Goal: Communication & Community: Participate in discussion

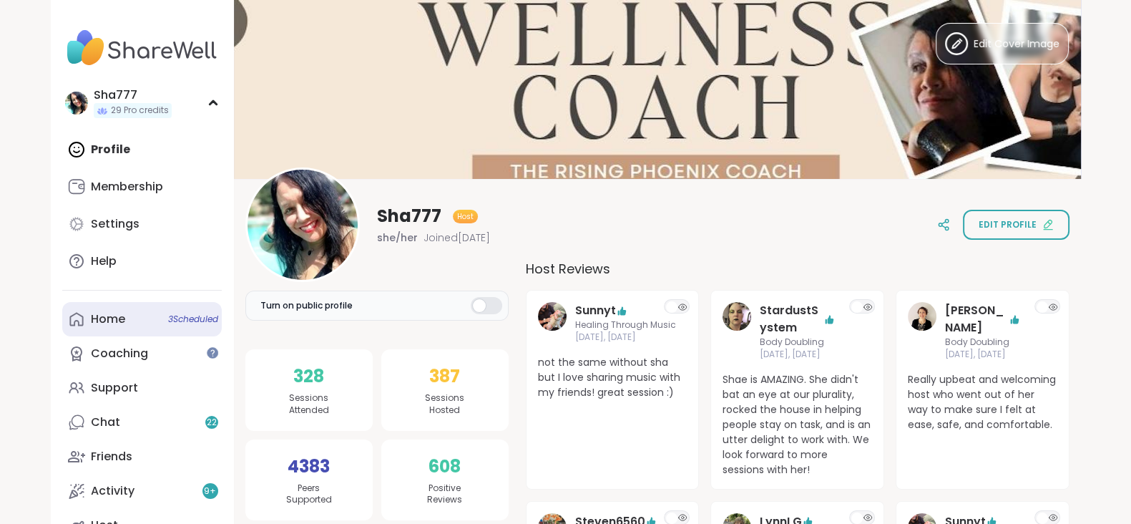
click at [138, 317] on link "Home 3 Scheduled" at bounding box center [141, 319] width 159 height 34
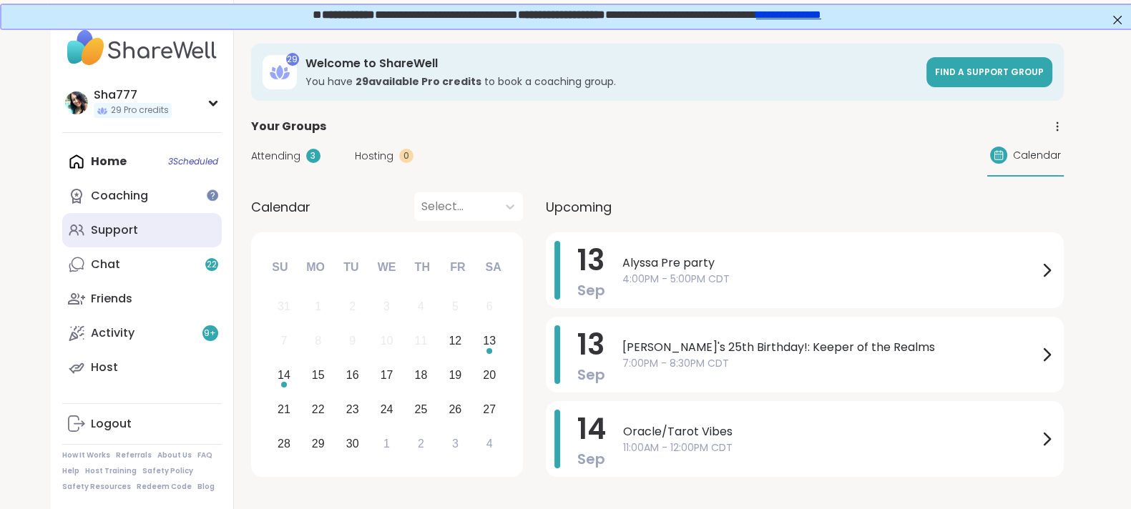
click at [149, 224] on link "Support" at bounding box center [141, 230] width 159 height 34
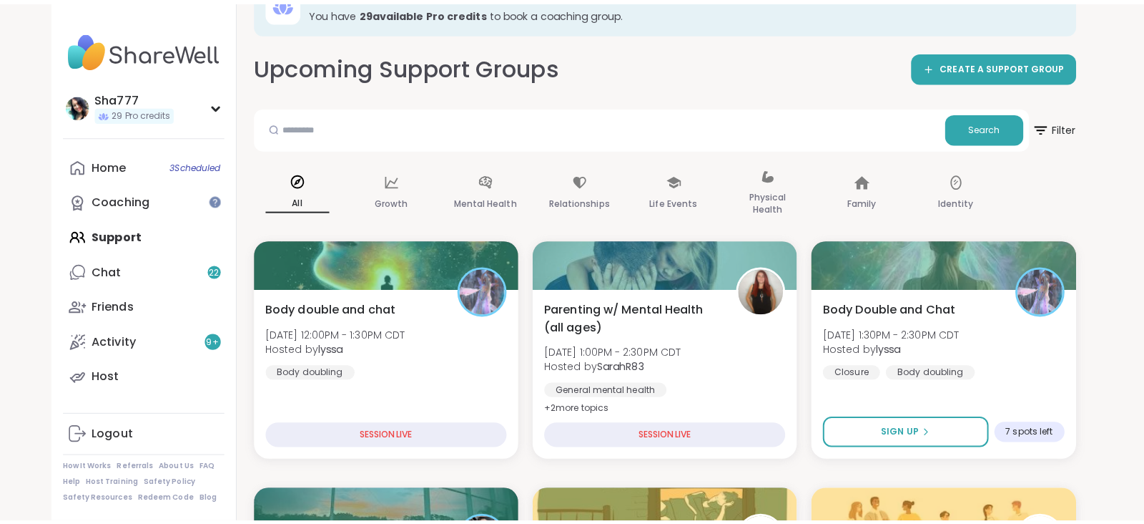
scroll to position [101, 0]
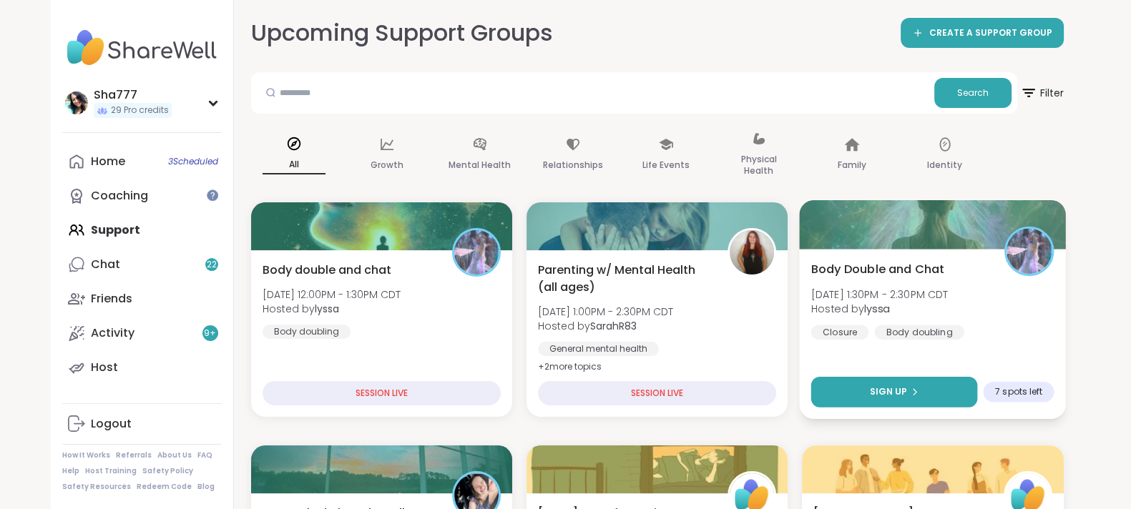
click at [875, 393] on span "Sign Up" at bounding box center [889, 392] width 38 height 13
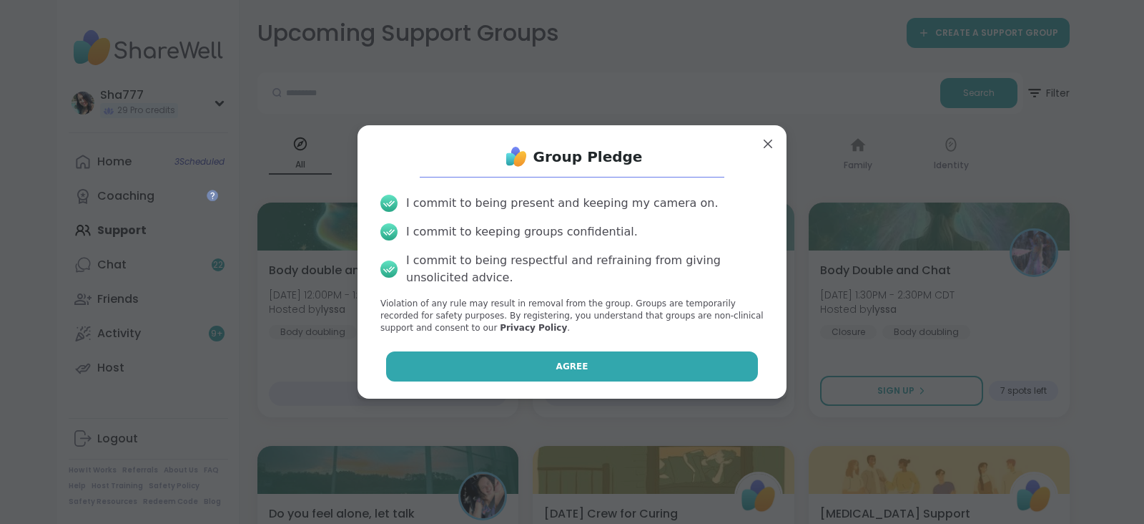
click at [679, 361] on button "Agree" at bounding box center [572, 366] width 373 height 30
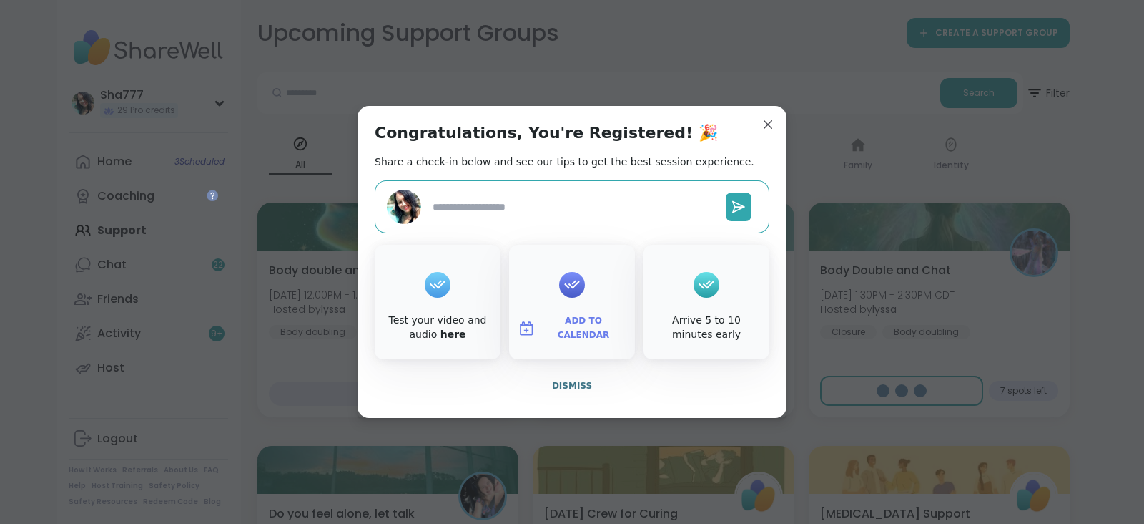
type textarea "*"
click at [571, 381] on span "Dismiss" at bounding box center [572, 386] width 40 height 10
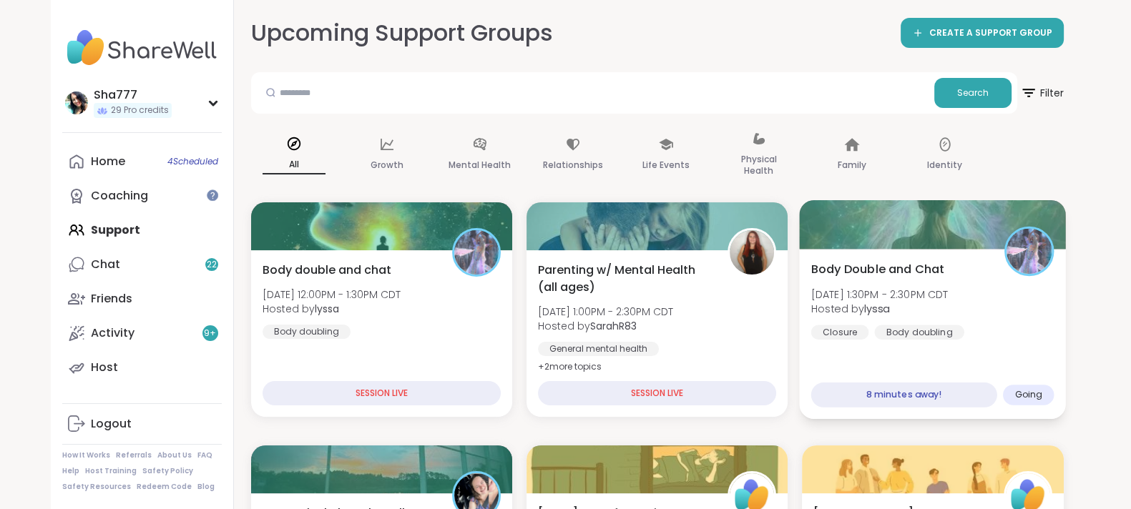
click at [867, 258] on div "Body Double and Chat [DATE] 1:30PM - 2:30PM CDT Hosted by lyssa Closure Body do…" at bounding box center [933, 334] width 267 height 170
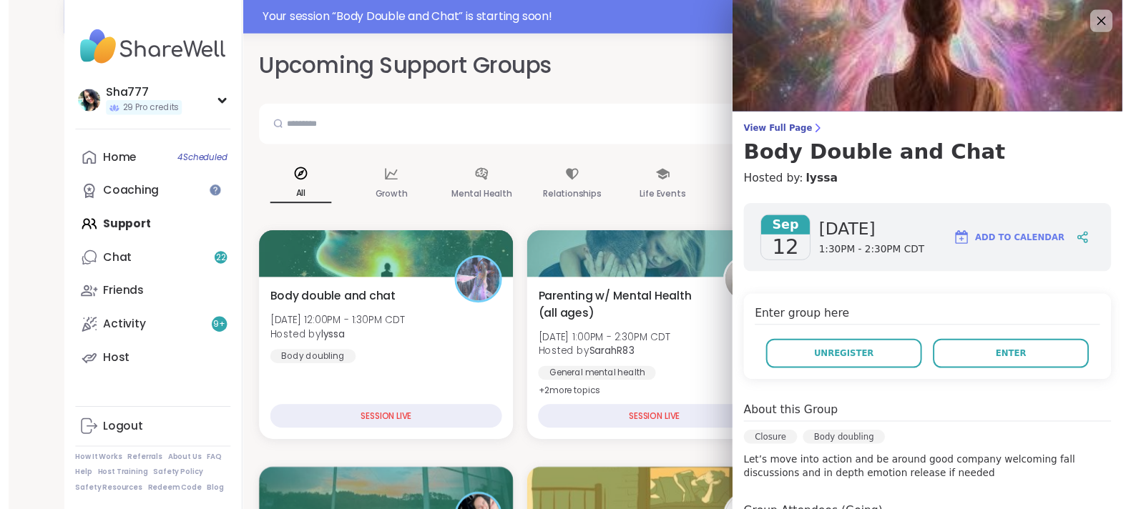
scroll to position [135, 0]
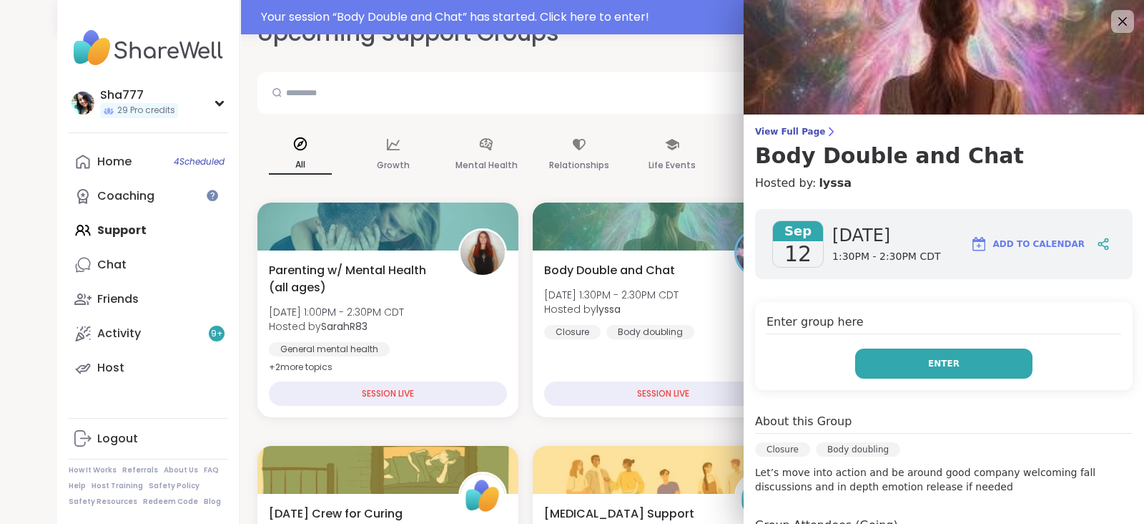
click at [890, 348] on button "Enter" at bounding box center [943, 363] width 177 height 30
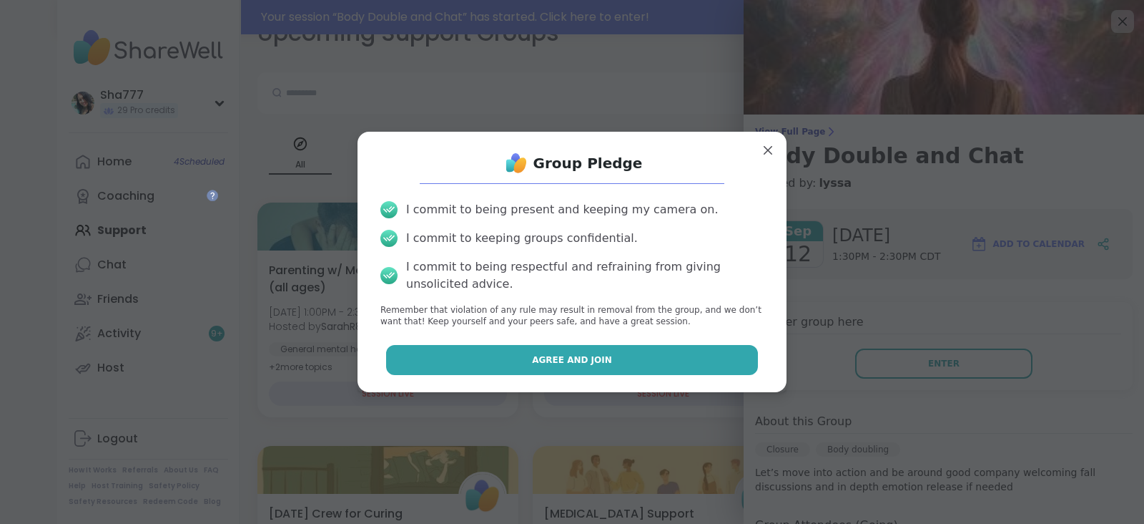
click at [619, 352] on button "Agree and Join" at bounding box center [572, 360] width 373 height 30
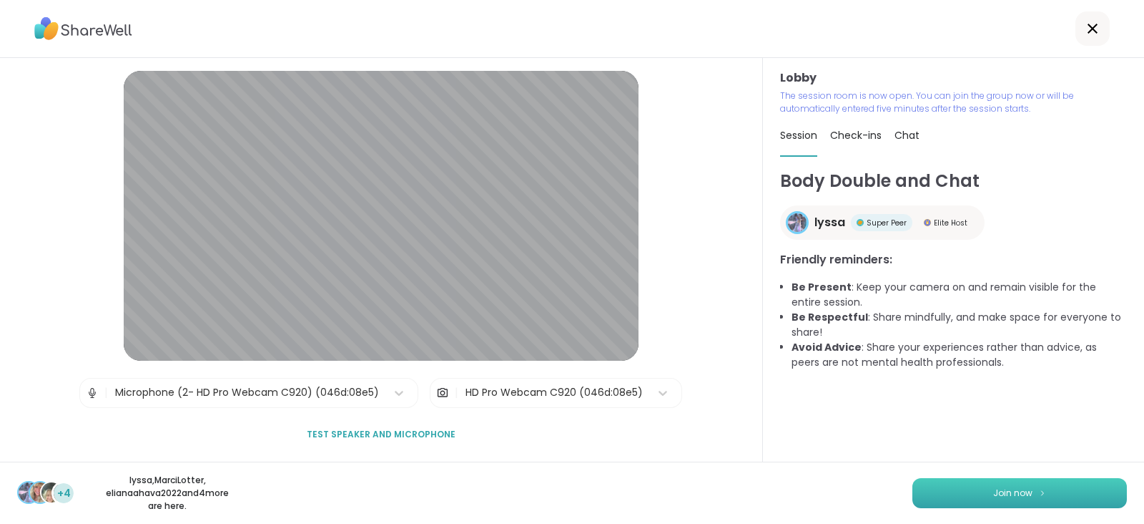
click at [974, 492] on button "Join now" at bounding box center [1020, 493] width 215 height 30
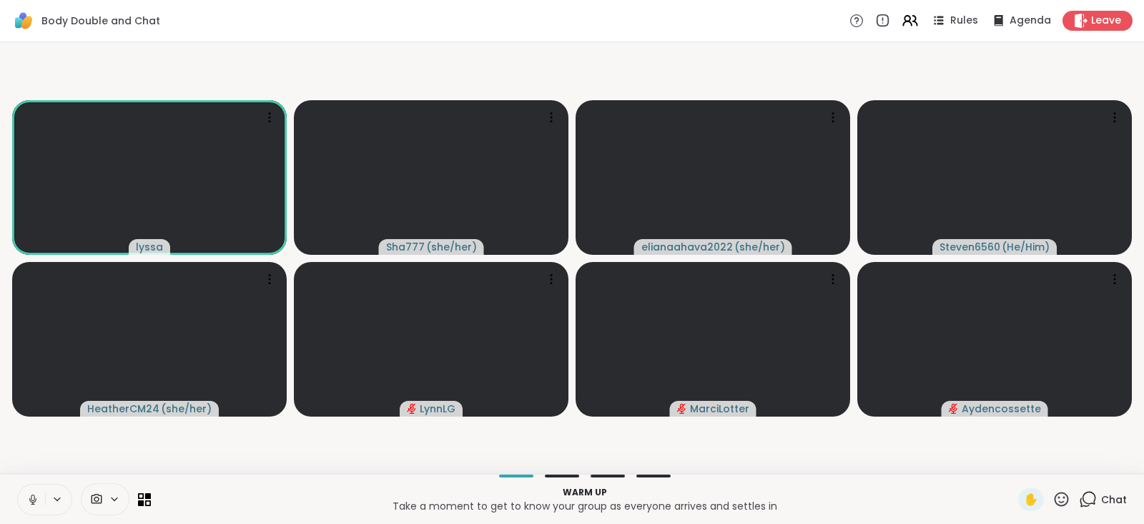
click at [32, 497] on icon at bounding box center [32, 499] width 13 height 13
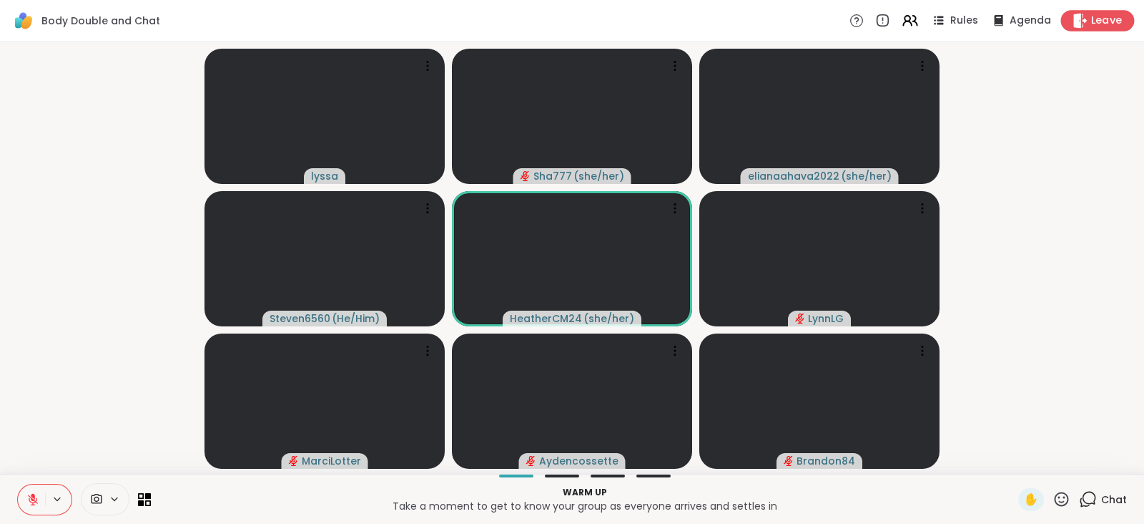
click at [1096, 19] on span "Leave" at bounding box center [1106, 21] width 31 height 15
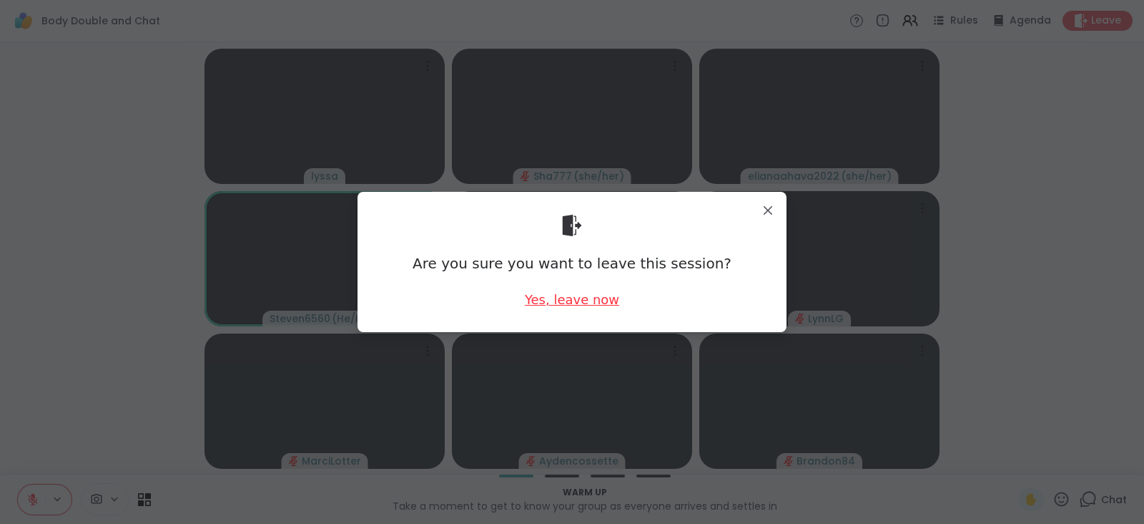
click at [589, 299] on div "Yes, leave now" at bounding box center [572, 299] width 94 height 18
